Goal: Find specific page/section: Find specific page/section

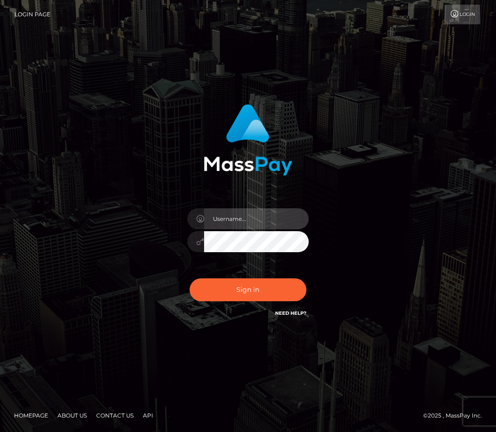
click at [255, 218] on input "text" at bounding box center [256, 218] width 105 height 21
type input "duquesne.rahm"
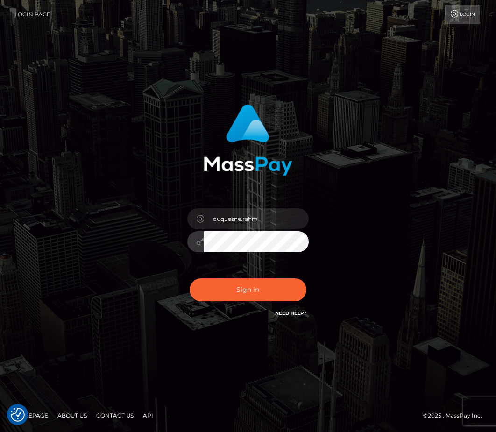
click at [190, 278] on button "Sign in" at bounding box center [248, 289] width 117 height 23
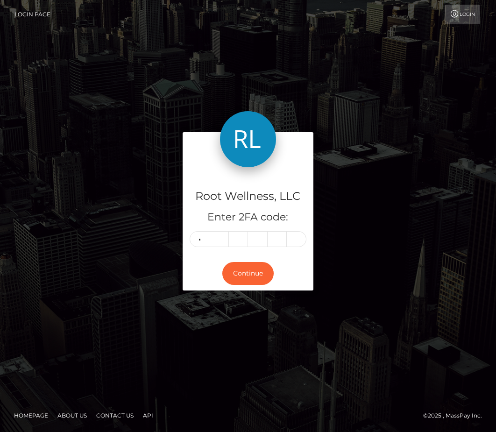
type input "1"
type input "0"
type input "7"
type input "4"
type input "5"
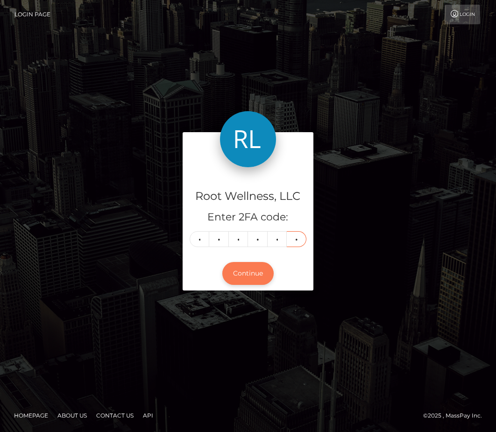
type input "8"
click at [251, 272] on button "Continue" at bounding box center [247, 273] width 51 height 23
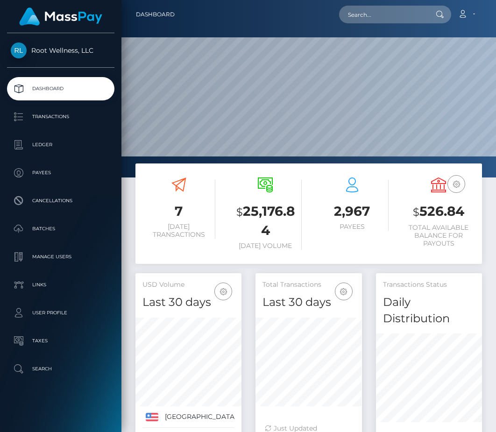
scroll to position [182, 106]
click at [384, 14] on input "text" at bounding box center [383, 15] width 88 height 18
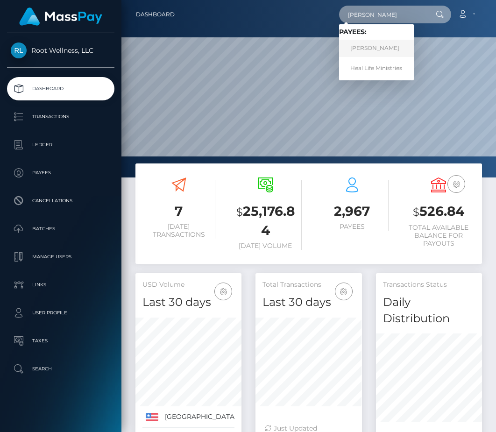
type input "shanna"
click at [392, 46] on link "Shanna Marie Clewley" at bounding box center [376, 48] width 75 height 17
